Goal: Task Accomplishment & Management: Use online tool/utility

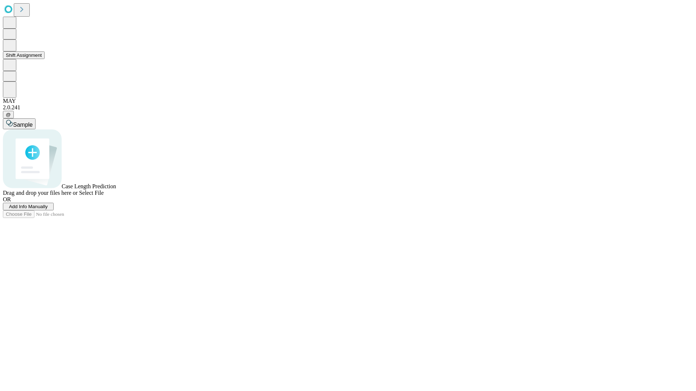
click at [45, 59] on button "Shift Assignment" at bounding box center [24, 55] width 42 height 8
